Goal: Task Accomplishment & Management: Complete application form

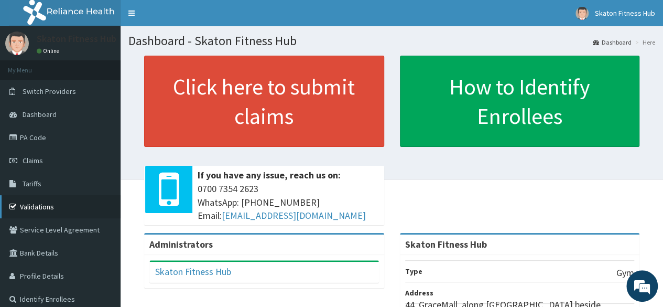
click at [70, 199] on link "Validations" at bounding box center [60, 206] width 121 height 23
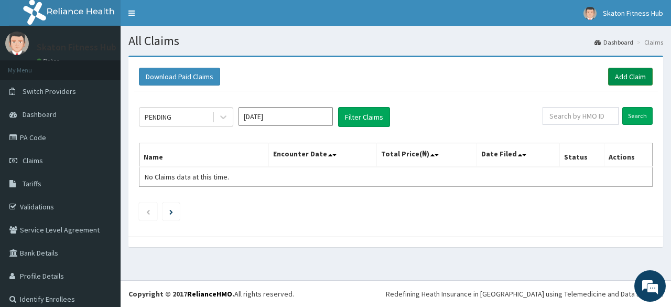
click at [625, 78] on link "Add Claim" at bounding box center [630, 77] width 45 height 18
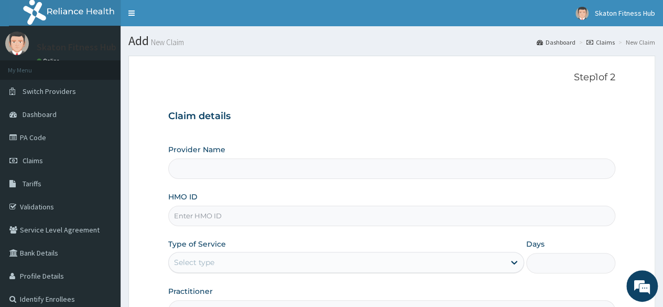
type input "Skaton Fitness Hub"
type input "1"
click at [193, 212] on input "HMO ID" at bounding box center [391, 215] width 447 height 20
paste input "TGO/10004/A Omobolanle Pase"
drag, startPoint x: 224, startPoint y: 217, endPoint x: 307, endPoint y: 209, distance: 83.2
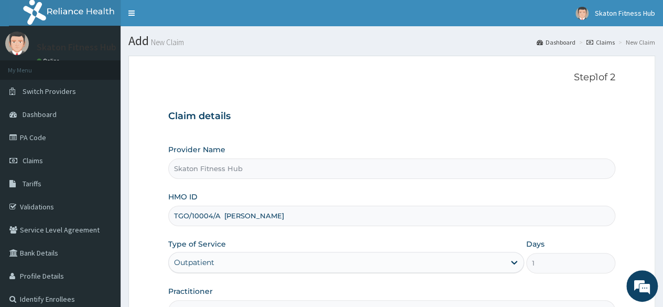
click at [307, 209] on input "TGO/10004/A Omobolanle Pase" at bounding box center [391, 215] width 447 height 20
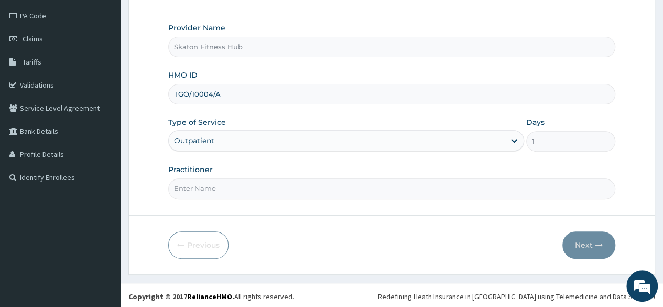
type input "TGO/10004/A"
click at [185, 187] on input "Practitioner" at bounding box center [391, 188] width 447 height 20
paste input "[PERSON_NAME]"
click at [185, 187] on input "Omobolanle Pase" at bounding box center [391, 188] width 447 height 20
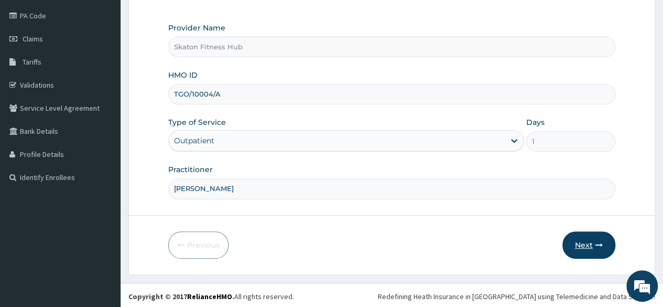
type input "Omobolanle Pase"
click at [593, 240] on button "Next" at bounding box center [588, 244] width 53 height 27
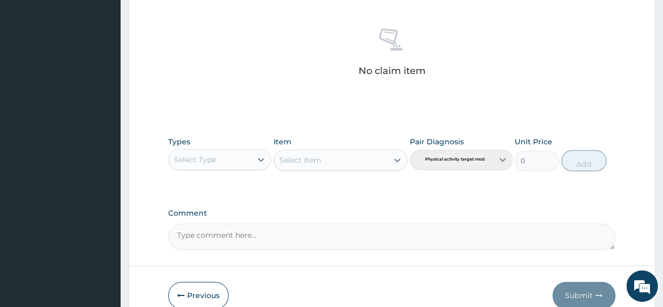
scroll to position [447, 0]
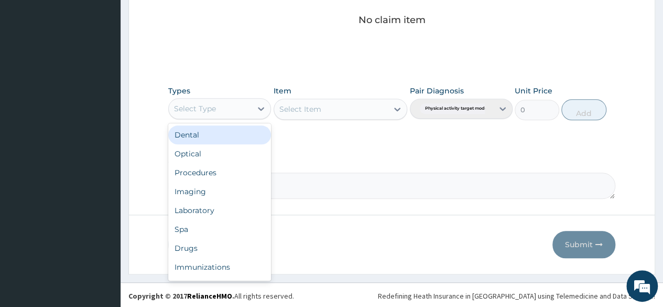
click at [236, 107] on div "Select Type" at bounding box center [210, 108] width 83 height 17
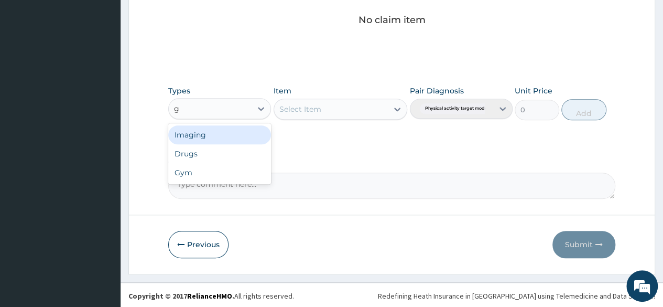
type input "gy"
click at [237, 125] on div "Gym" at bounding box center [219, 134] width 103 height 19
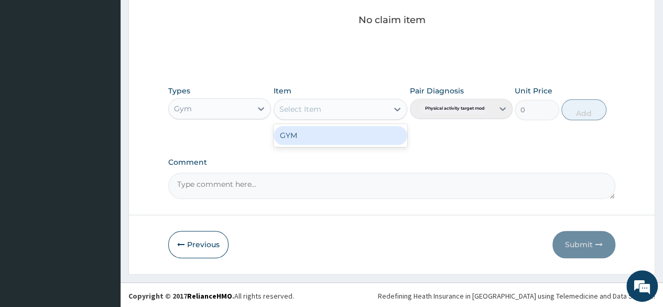
click at [332, 104] on div "Select Item" at bounding box center [331, 109] width 114 height 17
click at [320, 140] on div "GYM" at bounding box center [341, 135] width 134 height 19
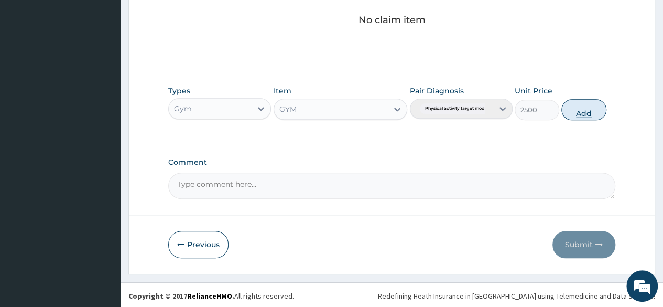
click at [589, 108] on button "Add" at bounding box center [583, 109] width 45 height 21
type input "0"
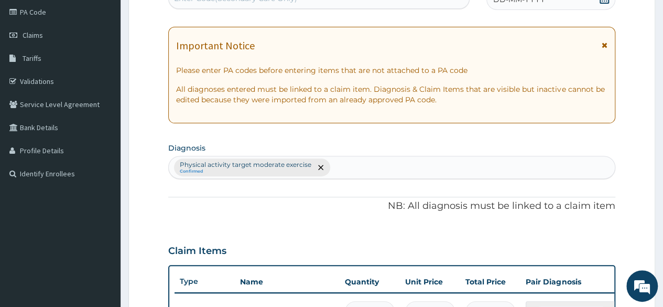
scroll to position [0, 0]
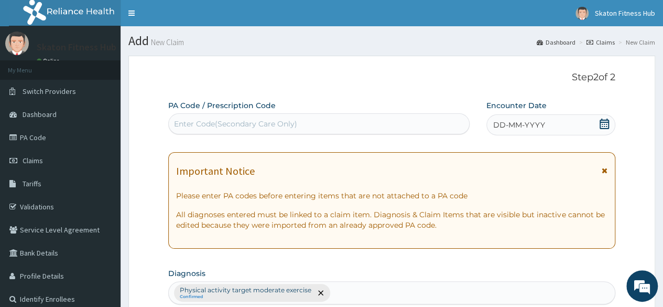
click at [227, 121] on div "Enter Code(Secondary Care Only)" at bounding box center [235, 123] width 123 height 10
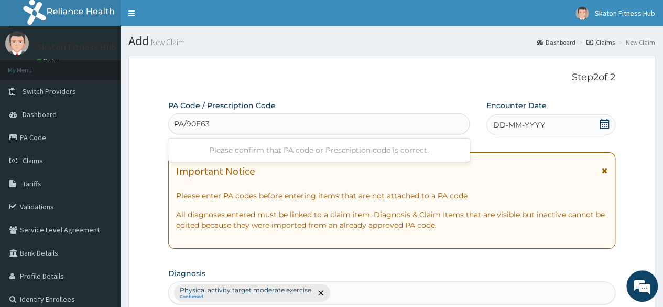
type input "PA/90E635"
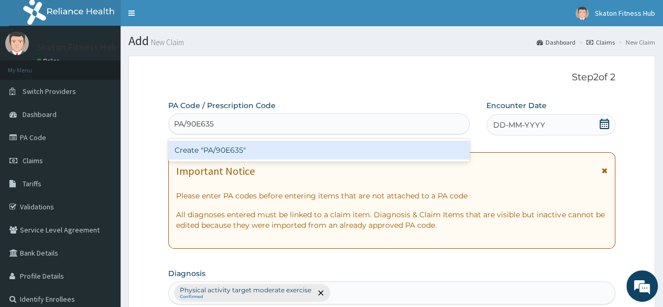
click at [249, 151] on div "Create "PA/90E635"" at bounding box center [318, 149] width 301 height 19
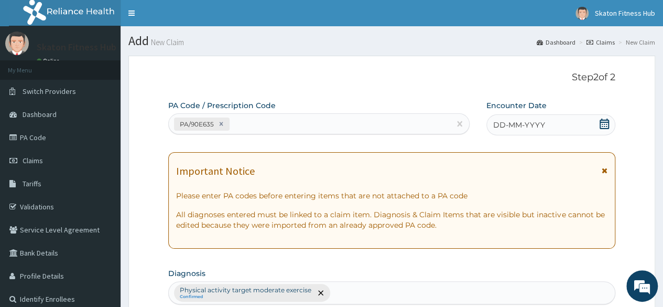
click at [600, 125] on icon at bounding box center [604, 123] width 10 height 10
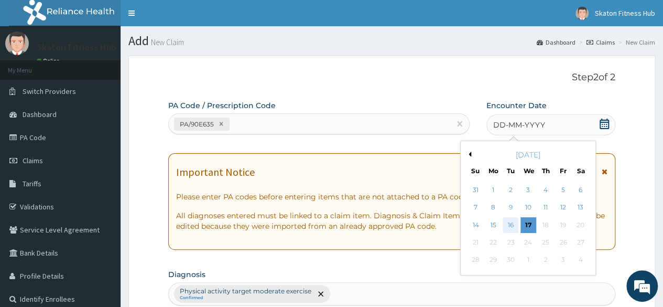
click at [512, 222] on div "16" at bounding box center [511, 225] width 16 height 16
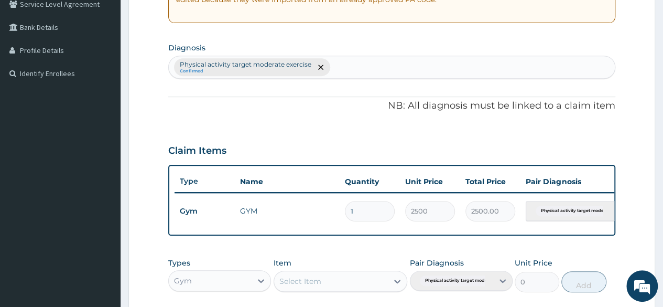
scroll to position [406, 0]
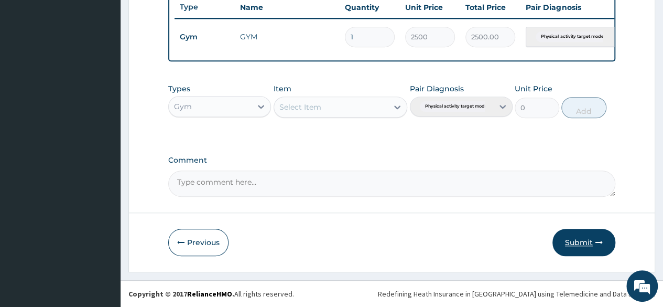
click at [580, 245] on button "Submit" at bounding box center [583, 241] width 63 height 27
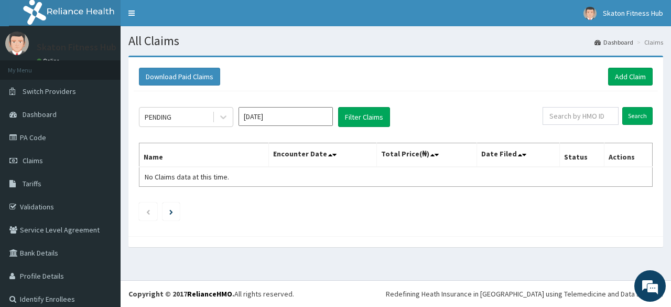
click at [516, 141] on div "PENDING [DATE] Filter Claims Search Name Encounter Date Total Price(₦) Date Fil…" at bounding box center [396, 160] width 524 height 139
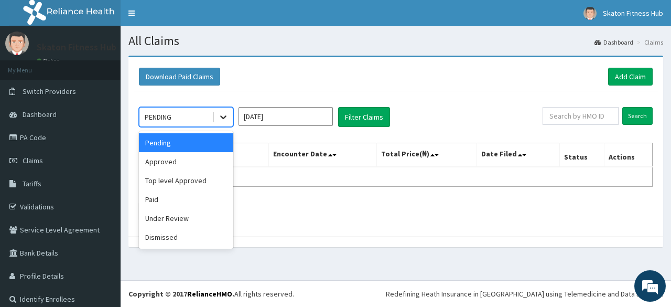
click at [222, 120] on icon at bounding box center [223, 117] width 10 height 10
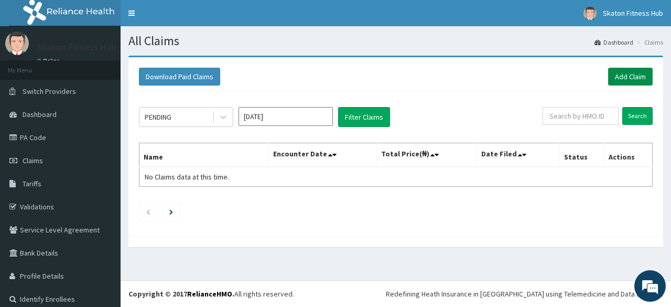
click at [621, 74] on link "Add Claim" at bounding box center [630, 77] width 45 height 18
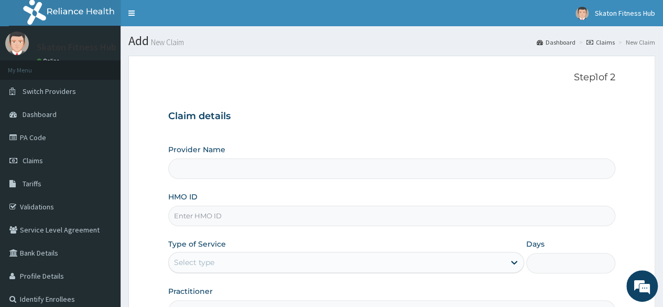
click at [189, 222] on input "HMO ID" at bounding box center [391, 215] width 447 height 20
paste input "Omobolanle Pase"
type input "Omobolanle Pase"
type input "Skaton Fitness Hub"
type input "1"
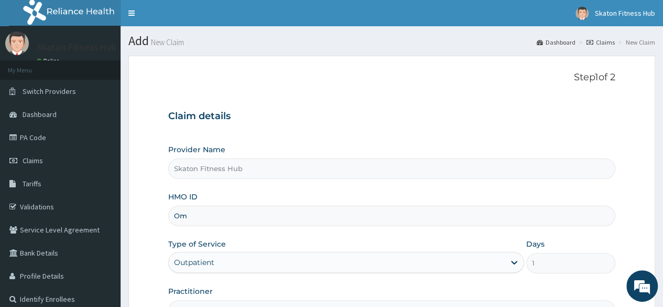
type input "O"
click at [70, 210] on link "Validations" at bounding box center [60, 206] width 121 height 23
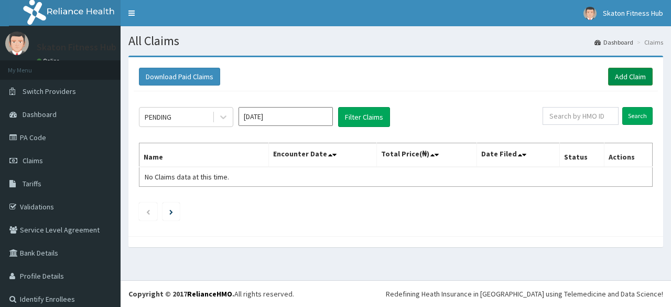
click at [629, 72] on link "Add Claim" at bounding box center [630, 77] width 45 height 18
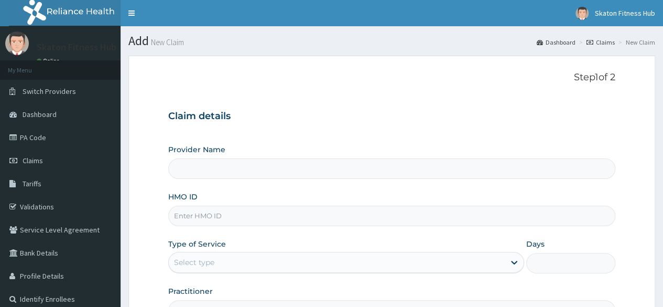
click at [209, 173] on input "Provider Name" at bounding box center [391, 168] width 447 height 20
click at [196, 212] on input "HMO ID" at bounding box center [391, 215] width 447 height 20
paste input "TGO/10004/A Omobolanle Pase"
type input "TGO/10004/A Omobolanle Pase"
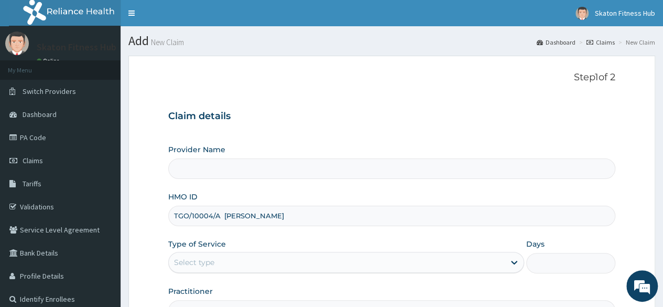
type input "Skaton Fitness Hub"
type input "1"
drag, startPoint x: 226, startPoint y: 213, endPoint x: 317, endPoint y: 209, distance: 90.8
click at [317, 209] on input "TGO/10004/A Omobolanle Pase" at bounding box center [391, 215] width 447 height 20
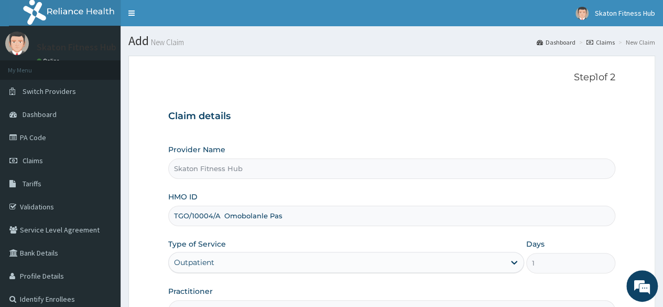
drag, startPoint x: 233, startPoint y: 215, endPoint x: 311, endPoint y: 213, distance: 78.6
click at [311, 213] on input "TGO/10004/A Omobolanle Pas" at bounding box center [391, 215] width 447 height 20
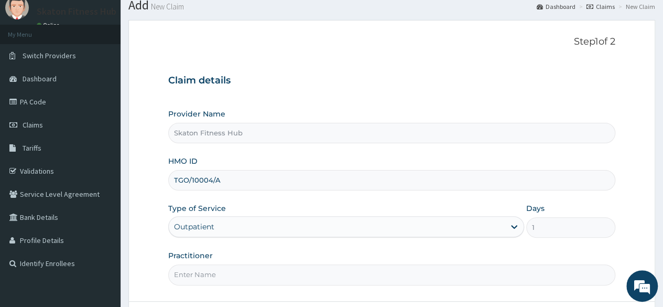
scroll to position [122, 0]
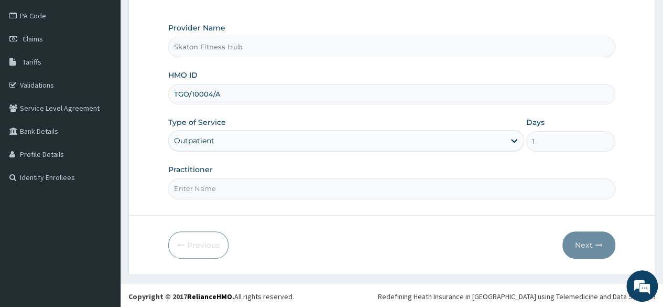
type input "TGO/10004/A"
click at [188, 186] on input "Practitioner" at bounding box center [391, 188] width 447 height 20
paste input "Omobolanle Pase"
type input "Omobolanle Pase"
click at [584, 239] on button "Next" at bounding box center [588, 244] width 53 height 27
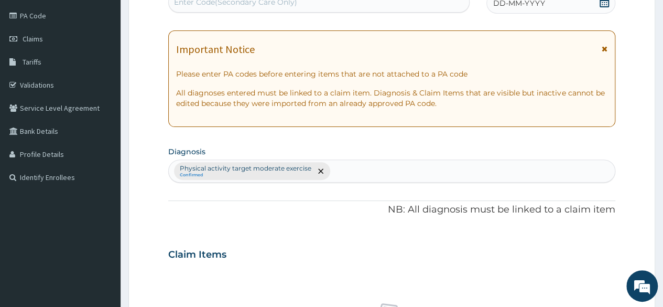
scroll to position [0, 0]
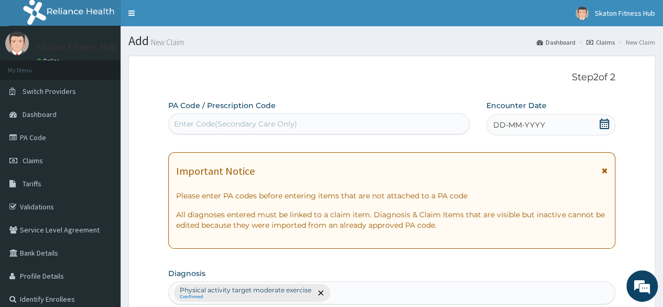
click at [201, 115] on div "Enter Code(Secondary Care Only)" at bounding box center [319, 123] width 300 height 17
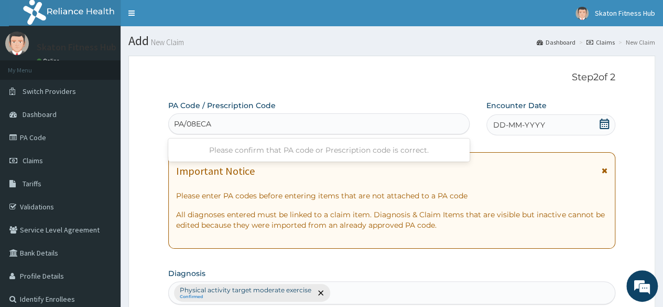
type input "PA/08ECA8"
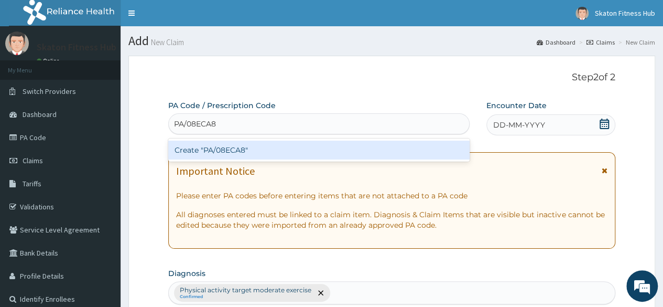
click at [224, 149] on div "Create "PA/08ECA8"" at bounding box center [318, 149] width 301 height 19
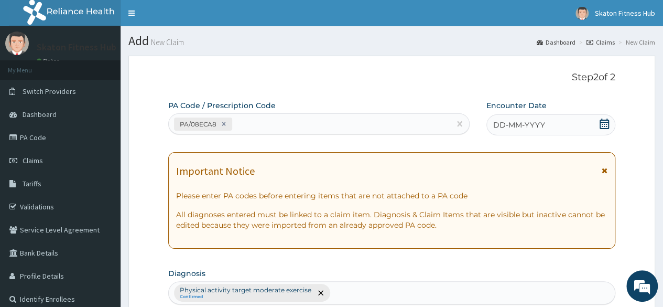
click at [604, 124] on icon at bounding box center [604, 123] width 9 height 10
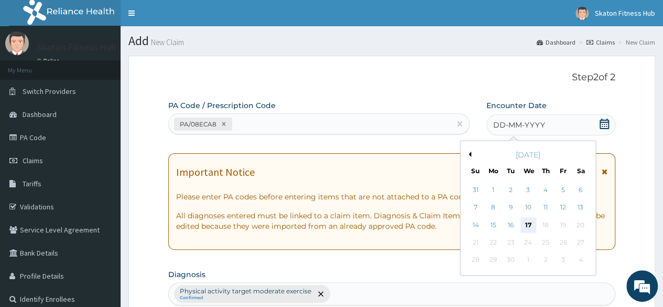
click at [529, 222] on div "17" at bounding box center [528, 225] width 16 height 16
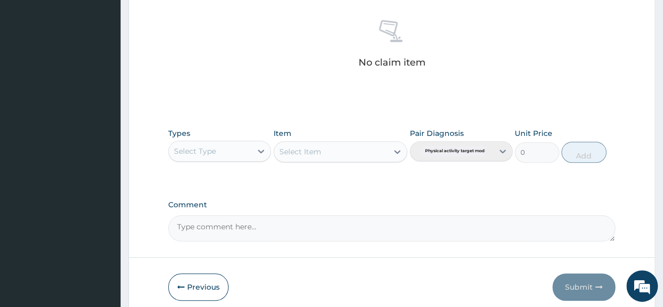
scroll to position [407, 0]
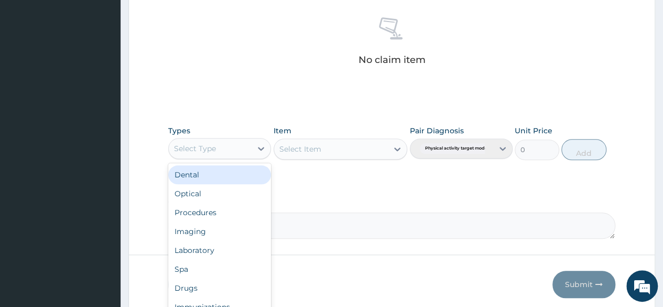
click at [219, 154] on div "Select Type" at bounding box center [210, 148] width 83 height 17
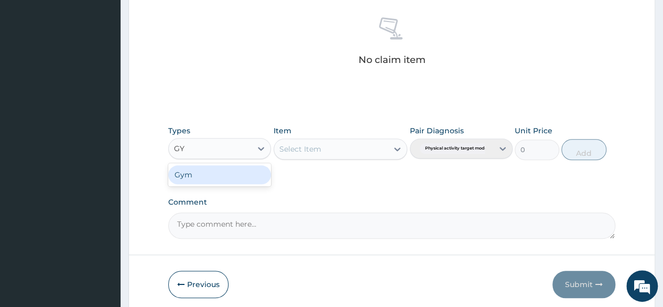
type input "GYM"
click at [221, 169] on div "Gym" at bounding box center [219, 174] width 103 height 19
click at [313, 143] on div "Select Item" at bounding box center [341, 148] width 134 height 21
click at [313, 147] on div "Select Item" at bounding box center [341, 148] width 134 height 21
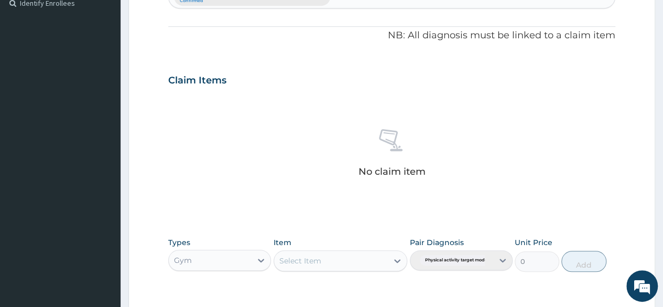
scroll to position [294, 0]
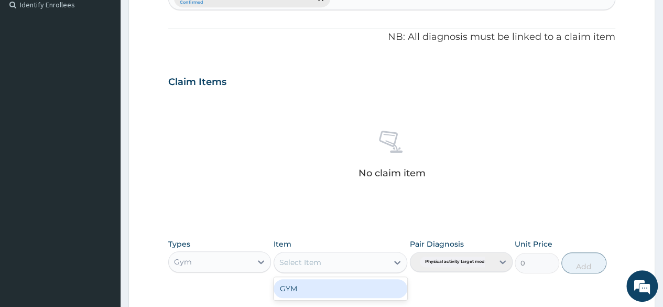
click at [313, 260] on div "Select Item" at bounding box center [300, 262] width 42 height 10
click at [314, 288] on div "GYM" at bounding box center [341, 288] width 134 height 19
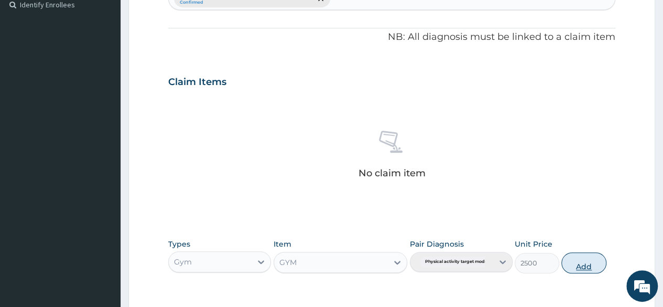
click at [587, 267] on button "Add" at bounding box center [583, 262] width 45 height 21
type input "0"
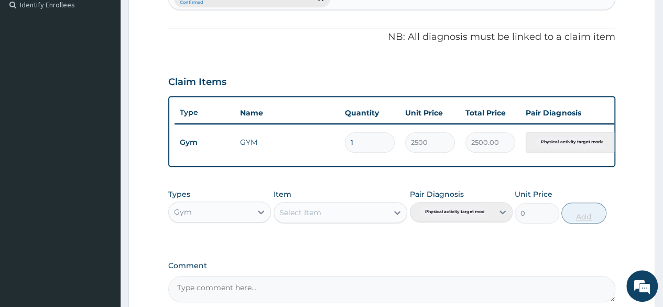
scroll to position [406, 0]
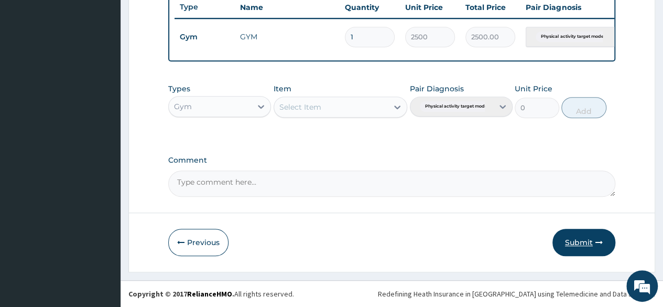
click at [584, 241] on button "Submit" at bounding box center [583, 241] width 63 height 27
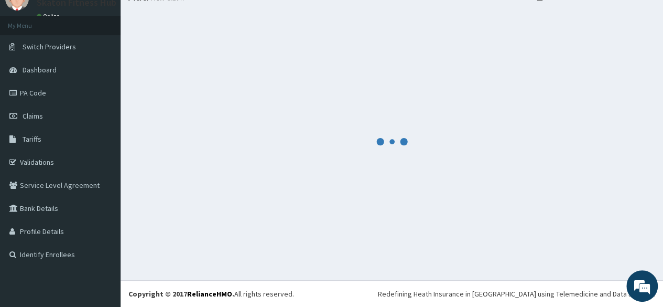
scroll to position [44, 0]
click at [426, 223] on div at bounding box center [391, 142] width 527 height 260
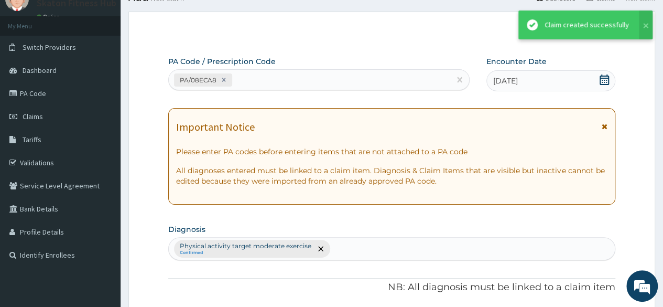
scroll to position [406, 0]
